Goal: Navigation & Orientation: Find specific page/section

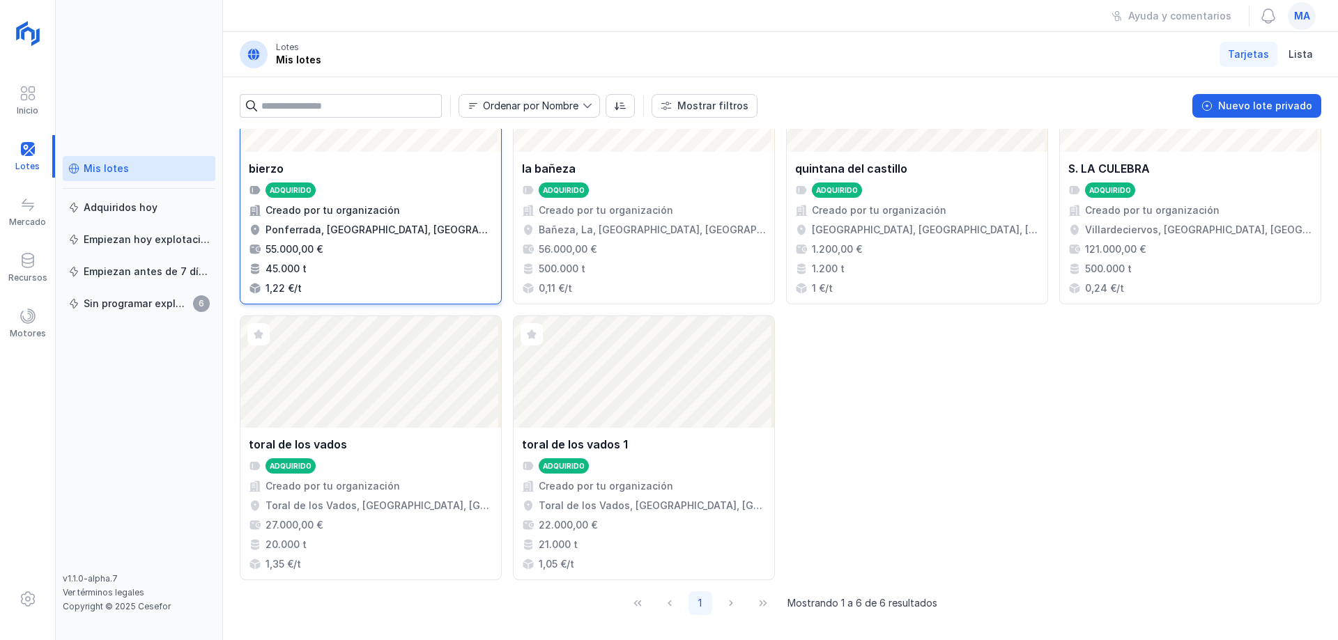
scroll to position [92, 0]
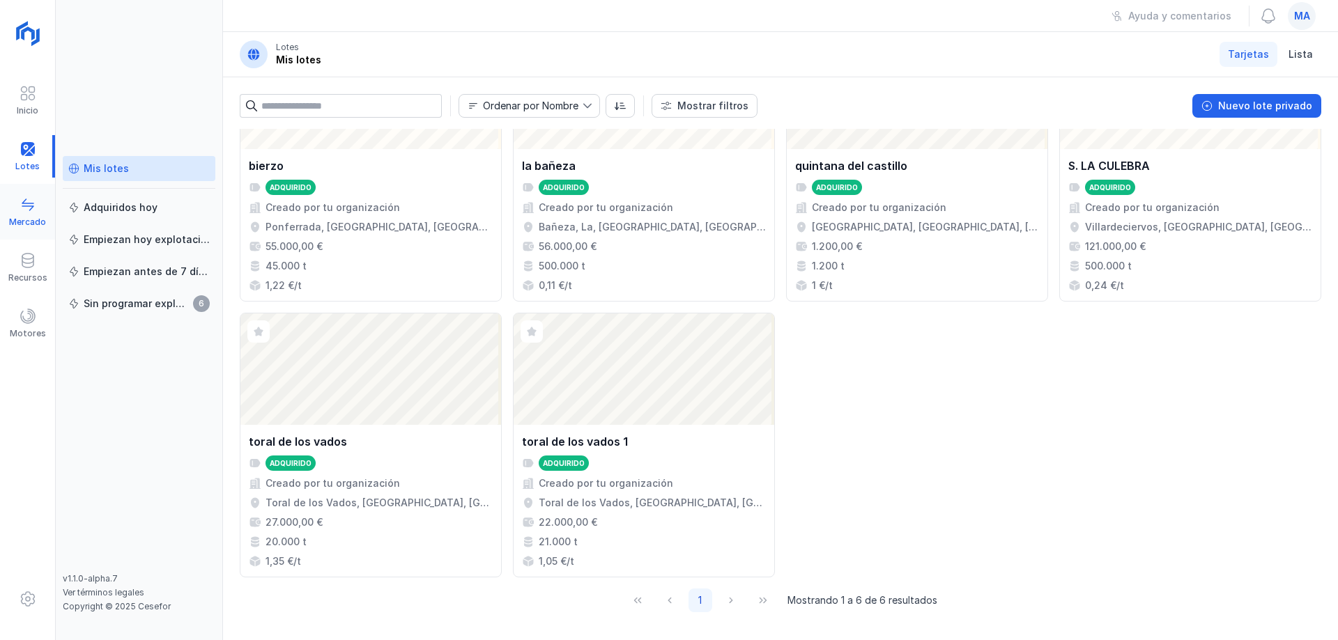
click at [33, 210] on span at bounding box center [28, 205] width 17 height 17
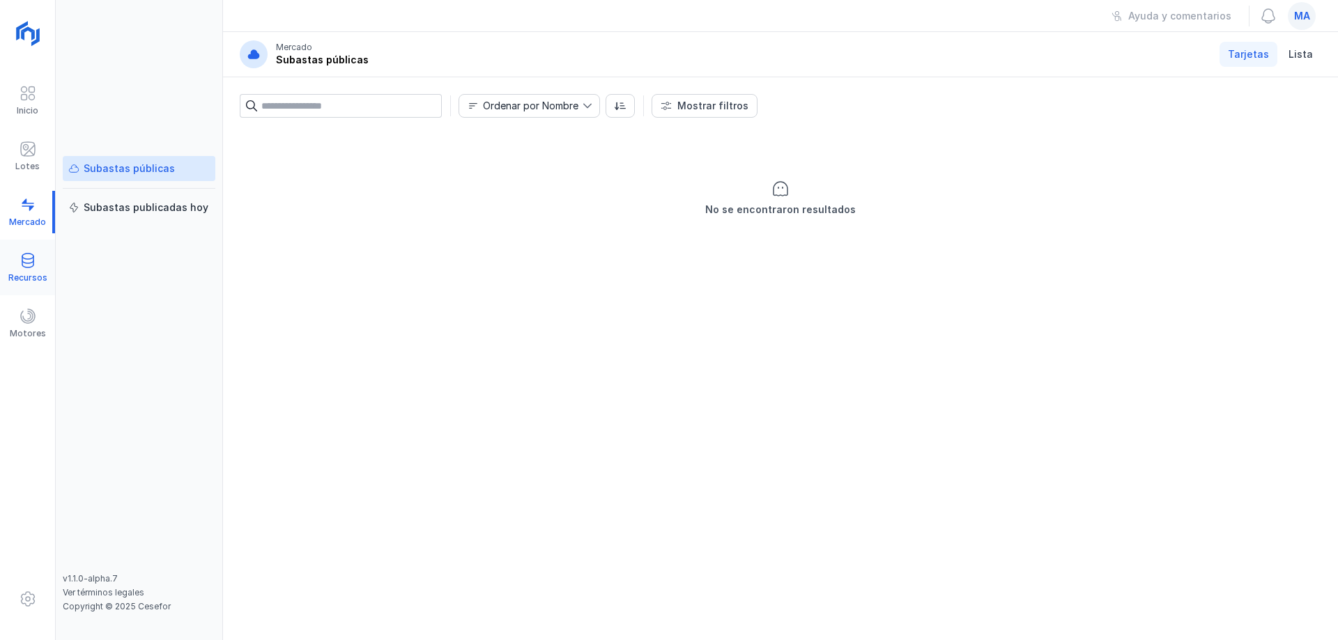
click at [24, 259] on span at bounding box center [28, 260] width 17 height 17
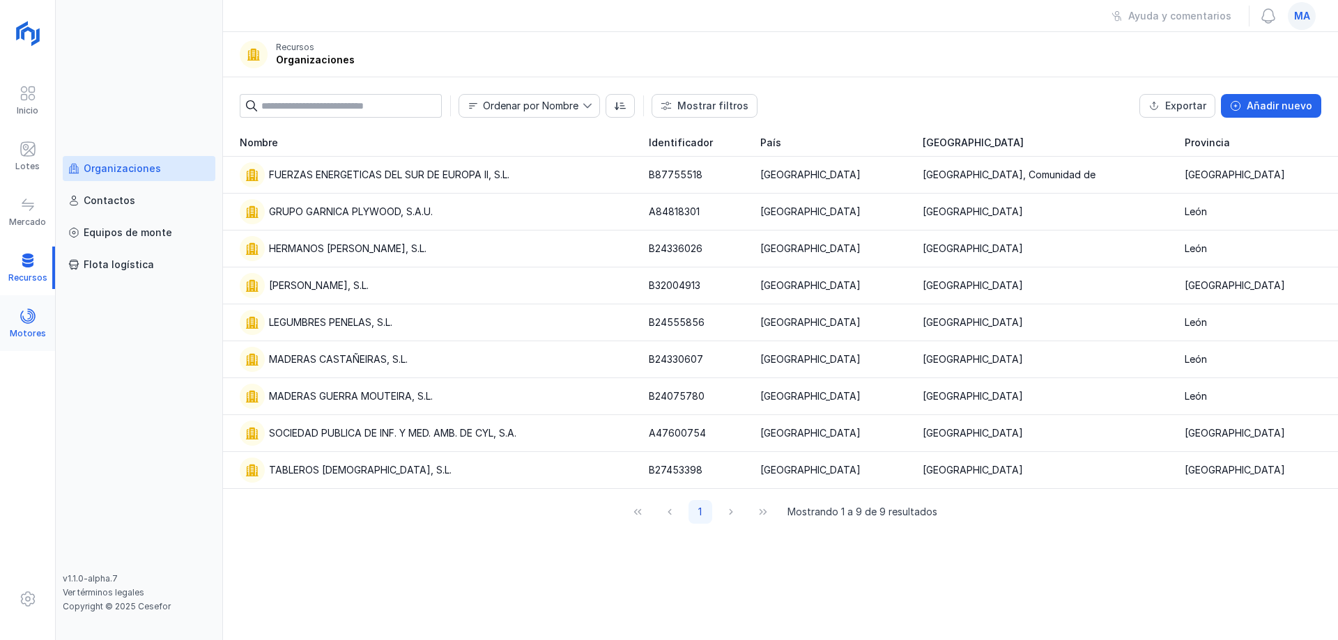
click at [32, 319] on span at bounding box center [28, 316] width 17 height 17
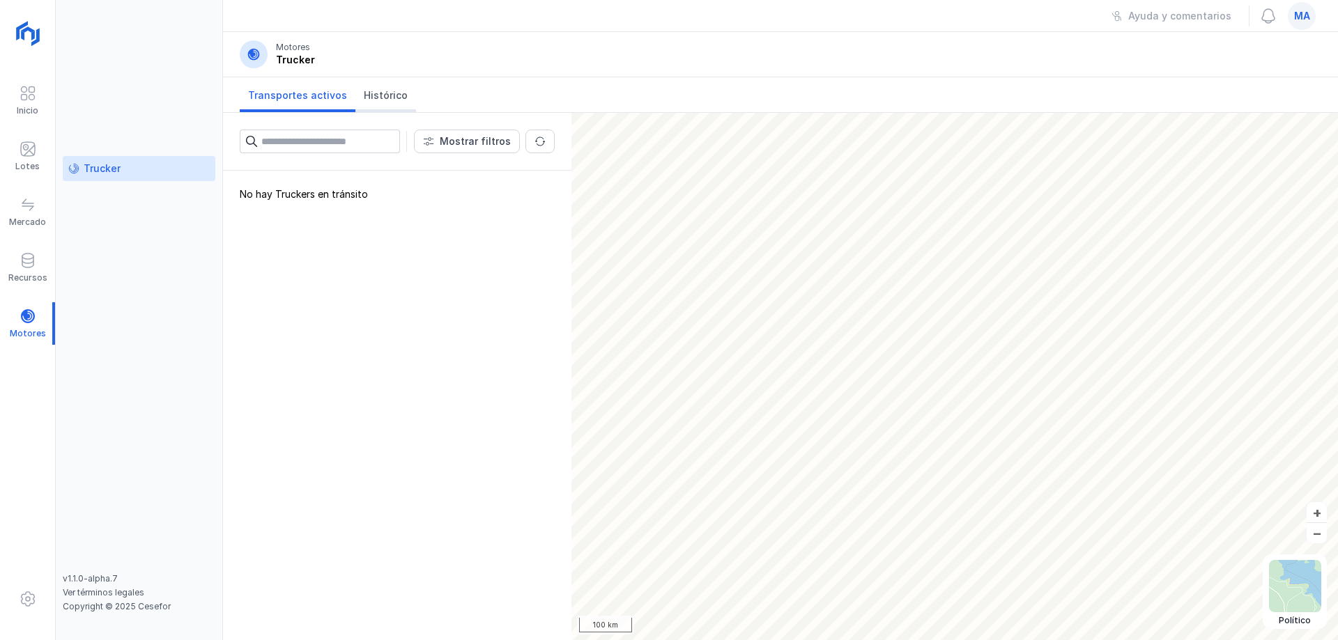
click at [381, 98] on span "Histórico" at bounding box center [386, 96] width 44 height 14
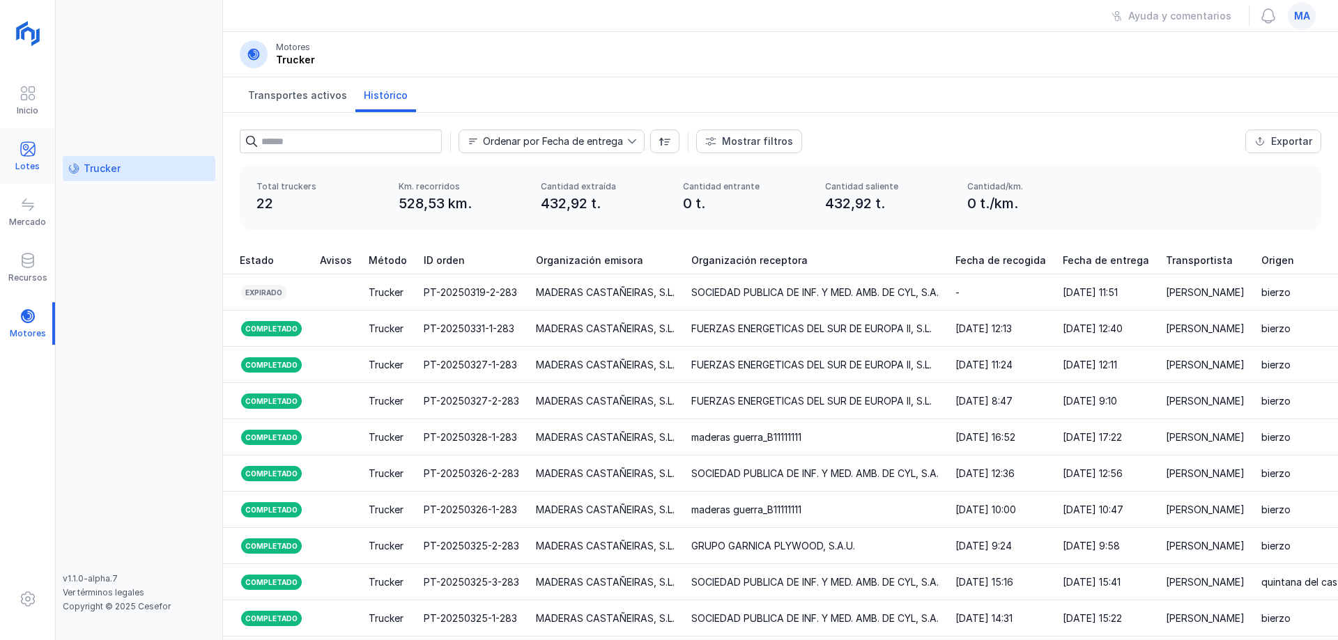
click at [28, 161] on div "Lotes" at bounding box center [27, 166] width 24 height 11
